Goal: Navigation & Orientation: Find specific page/section

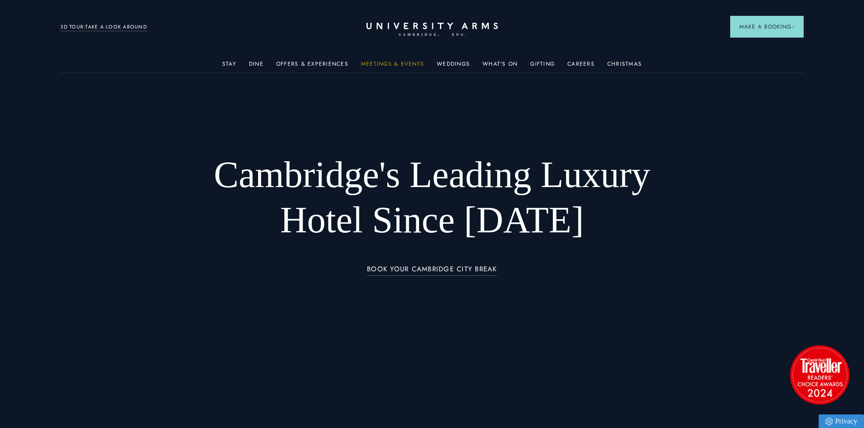
click at [386, 63] on link "Meetings & Events" at bounding box center [392, 67] width 63 height 12
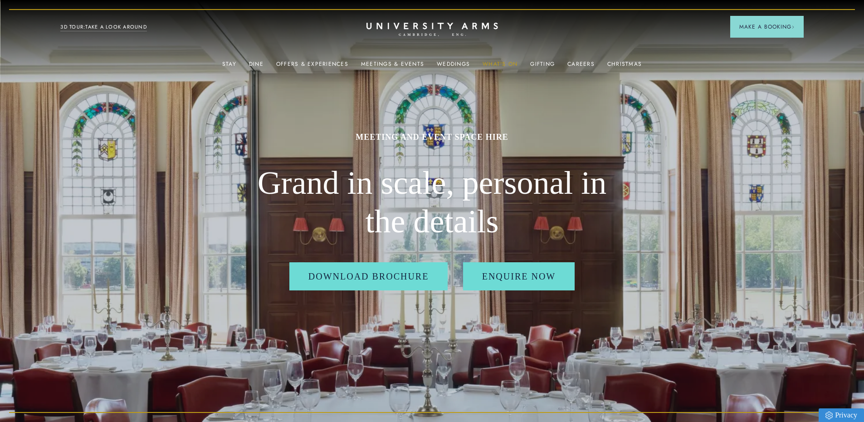
click at [507, 64] on link "What's On" at bounding box center [499, 67] width 35 height 12
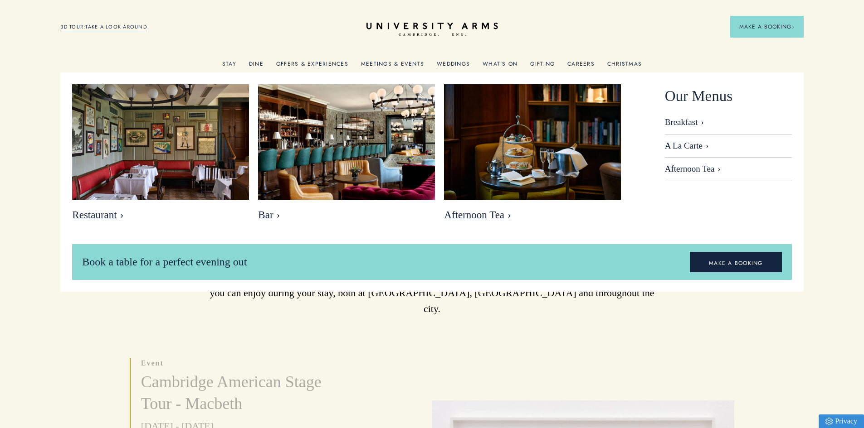
click at [261, 62] on link "Dine" at bounding box center [256, 67] width 15 height 12
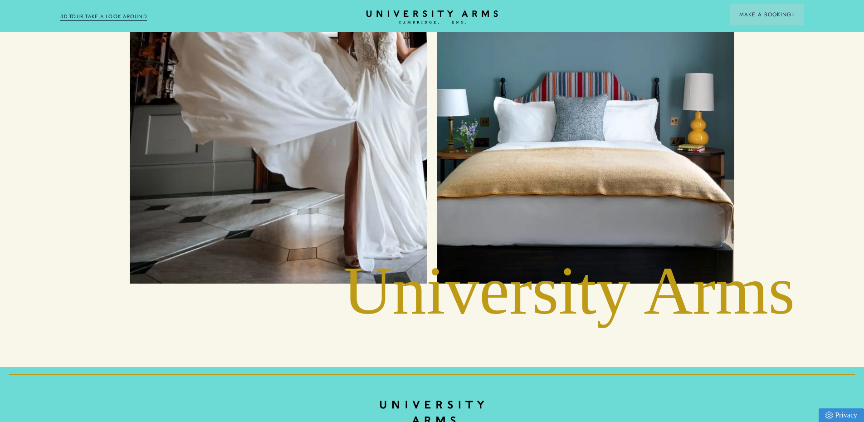
scroll to position [4285, 0]
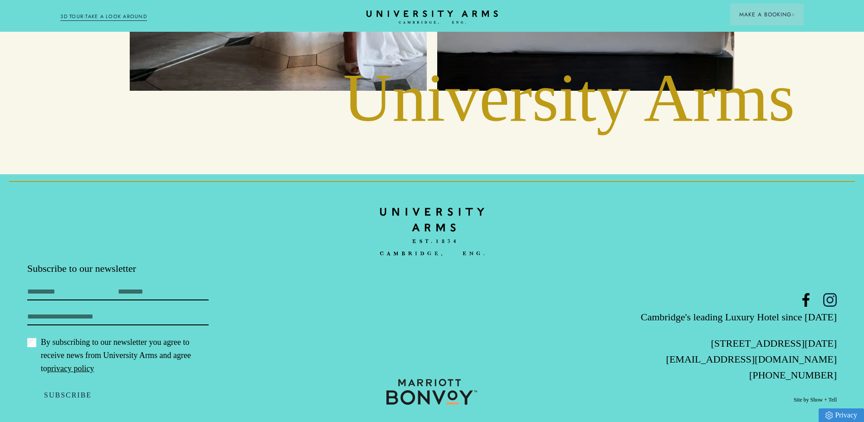
click at [832, 296] on icon at bounding box center [829, 299] width 7 height 7
